Goal: Book appointment/travel/reservation

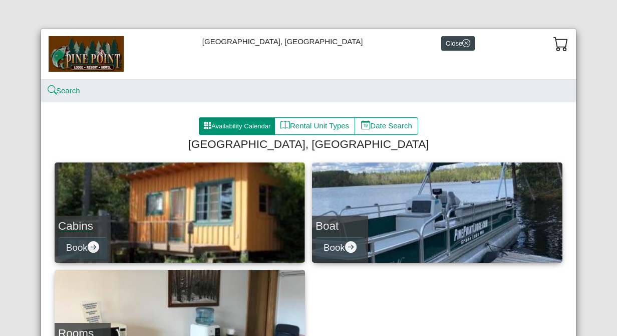
click at [98, 232] on h4 "Cabins" at bounding box center [82, 226] width 49 height 14
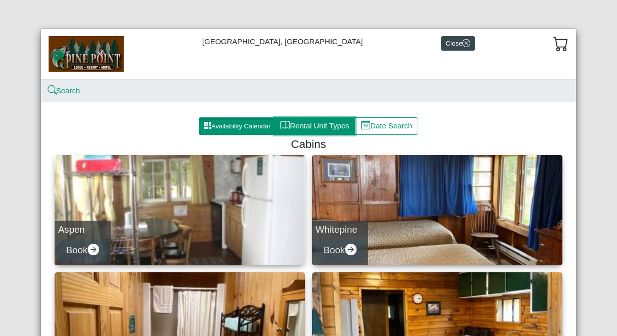
click at [328, 126] on button "Rental Unit Types" at bounding box center [315, 126] width 81 height 18
